Goal: Transaction & Acquisition: Purchase product/service

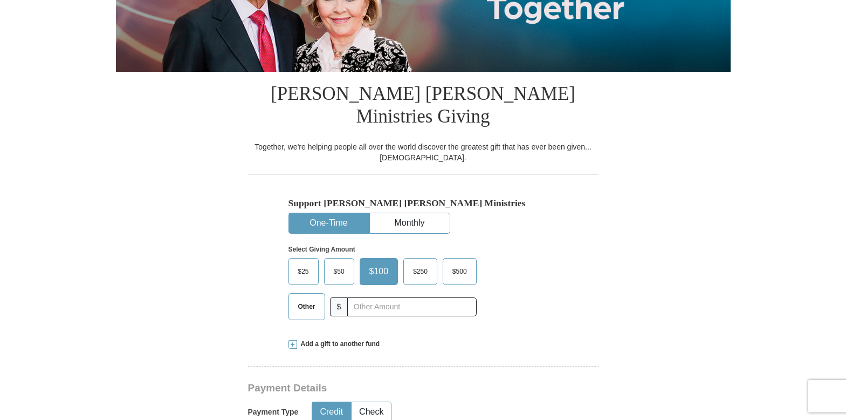
scroll to position [235, 0]
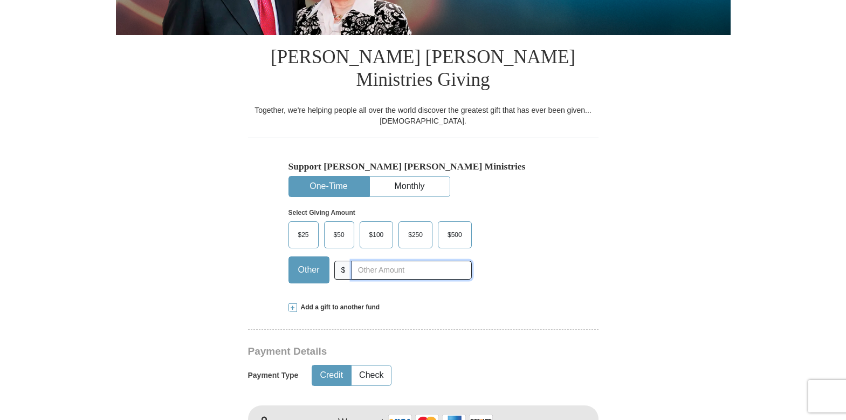
click at [365, 260] on input "text" at bounding box center [412, 269] width 120 height 19
type input "10"
click at [400, 267] on div "$25 $50 $100 $250 $500 Other $ 10" at bounding box center [379, 256] width 183 height 70
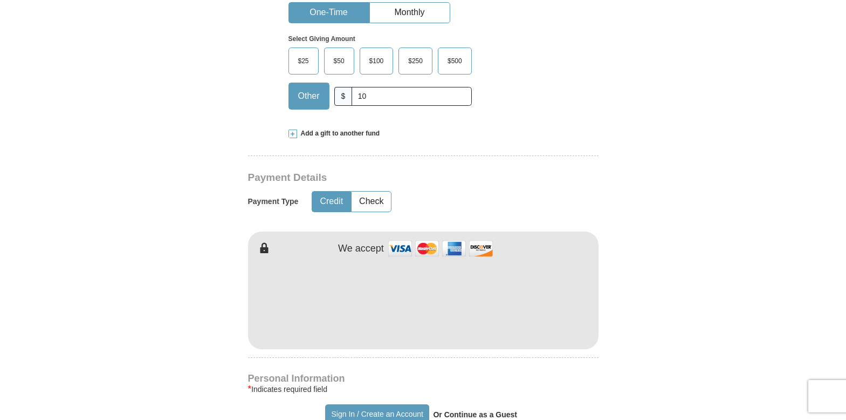
scroll to position [411, 0]
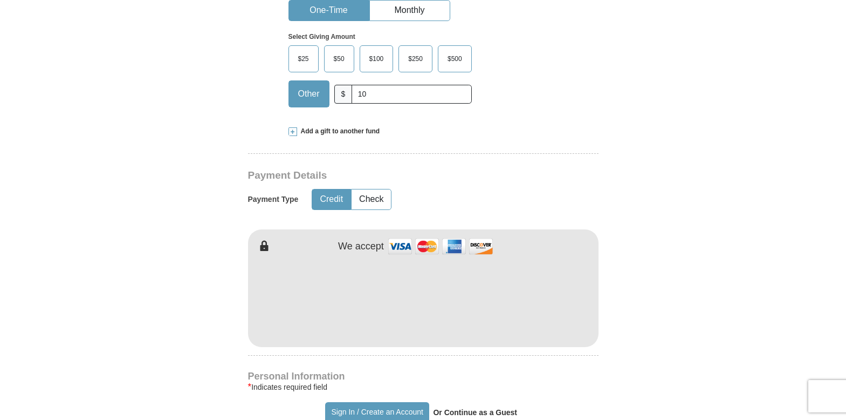
click at [611, 293] on form "Already have an account? Sign in for faster giving. Don't have an account? Crea…" at bounding box center [423, 308] width 615 height 1352
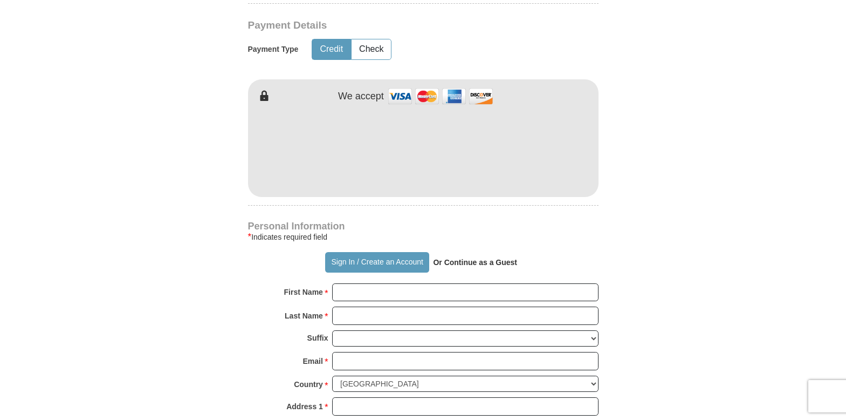
scroll to position [561, 0]
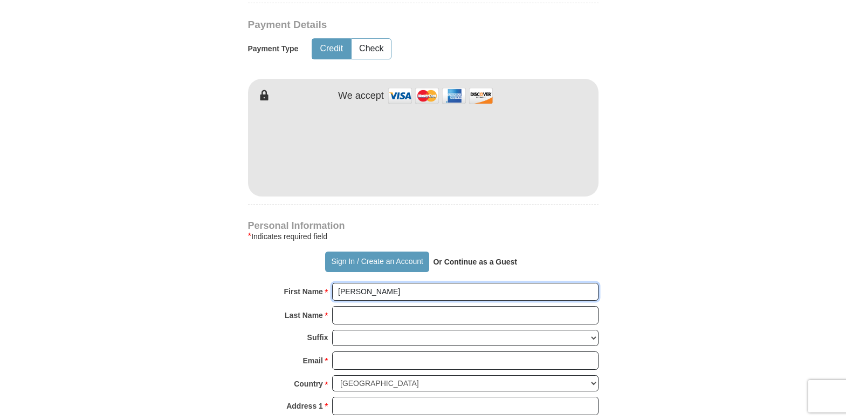
type input "[PERSON_NAME]"
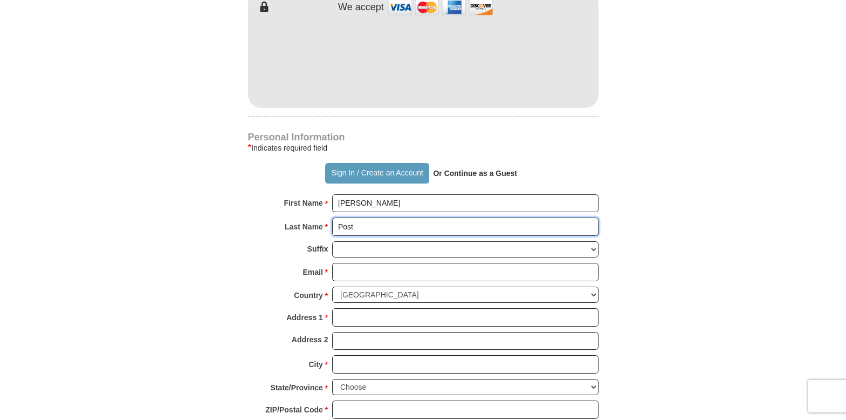
scroll to position [652, 0]
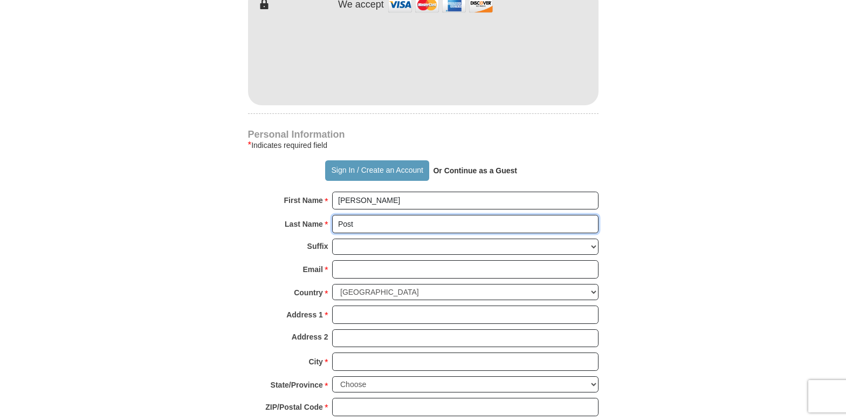
type input "Post"
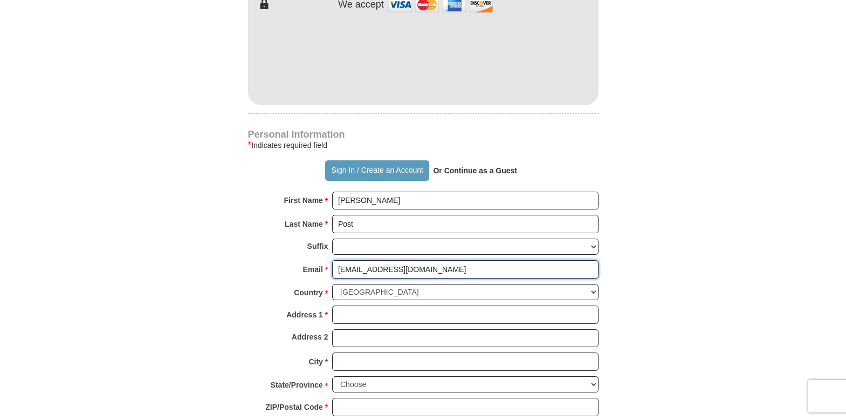
type input "[EMAIL_ADDRESS][DOMAIN_NAME]"
click at [668, 216] on form "Already have an account? Sign in for faster giving. Don't have an account? Crea…" at bounding box center [423, 67] width 615 height 1352
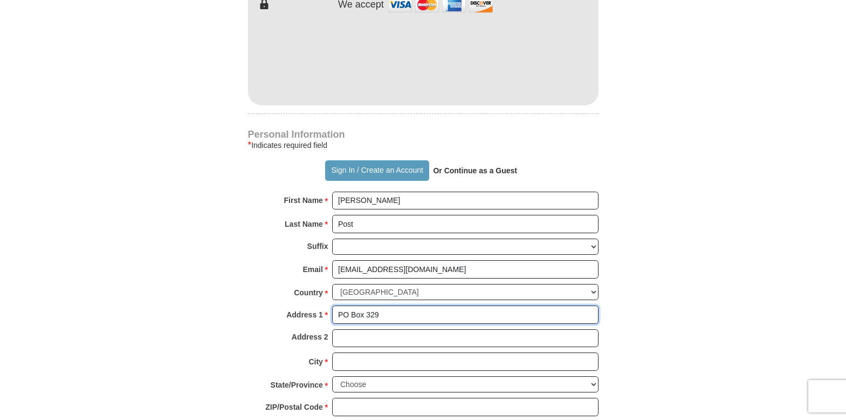
type input "PO Box 329"
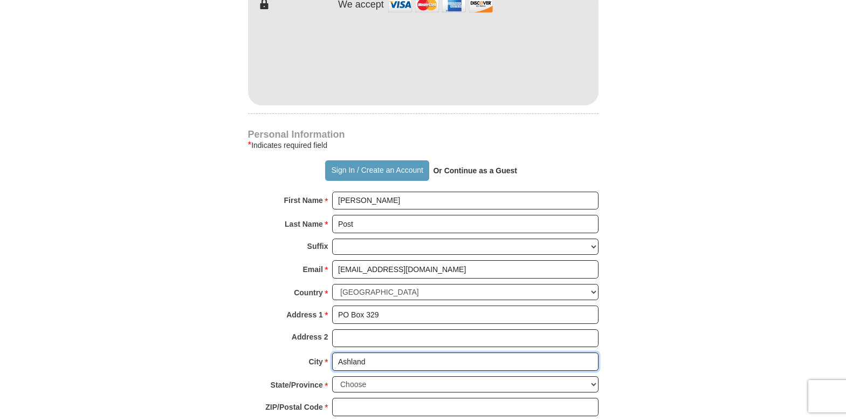
type input "Ashland"
select select "VA"
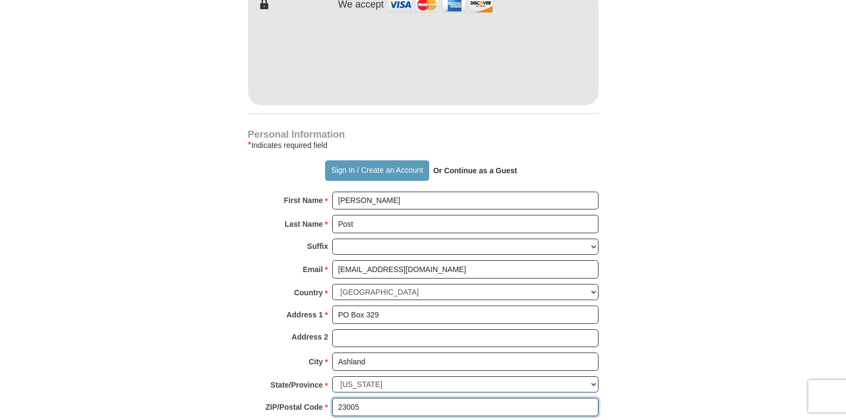
type input "23005"
type input "8"
type input "7632970158"
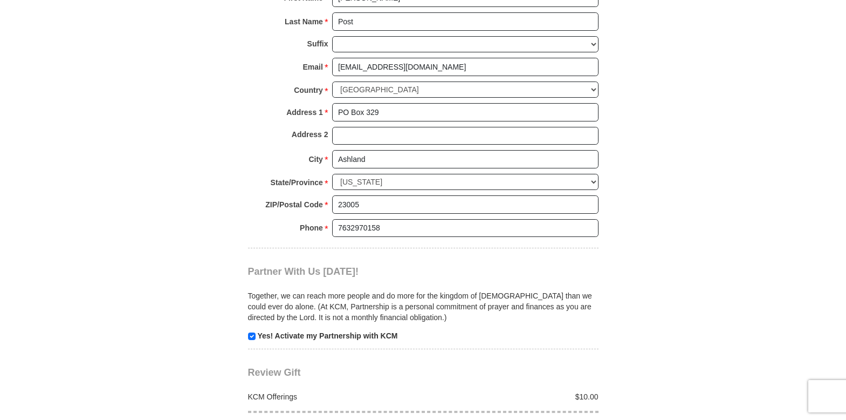
scroll to position [856, 0]
click at [252, 331] on input "checkbox" at bounding box center [252, 335] width 8 height 8
checkbox input "false"
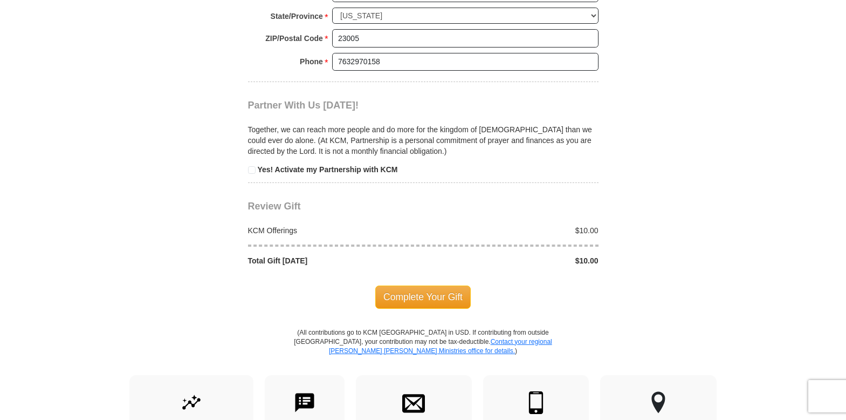
scroll to position [1023, 0]
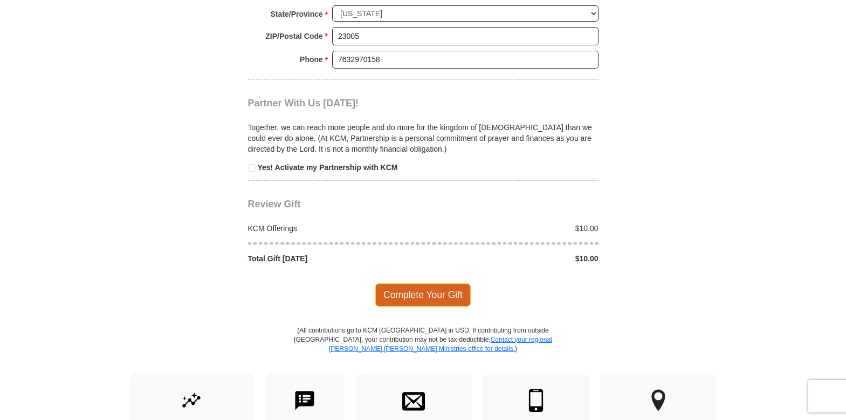
click at [438, 283] on span "Complete Your Gift" at bounding box center [422, 294] width 95 height 23
